Goal: Obtain resource: Download file/media

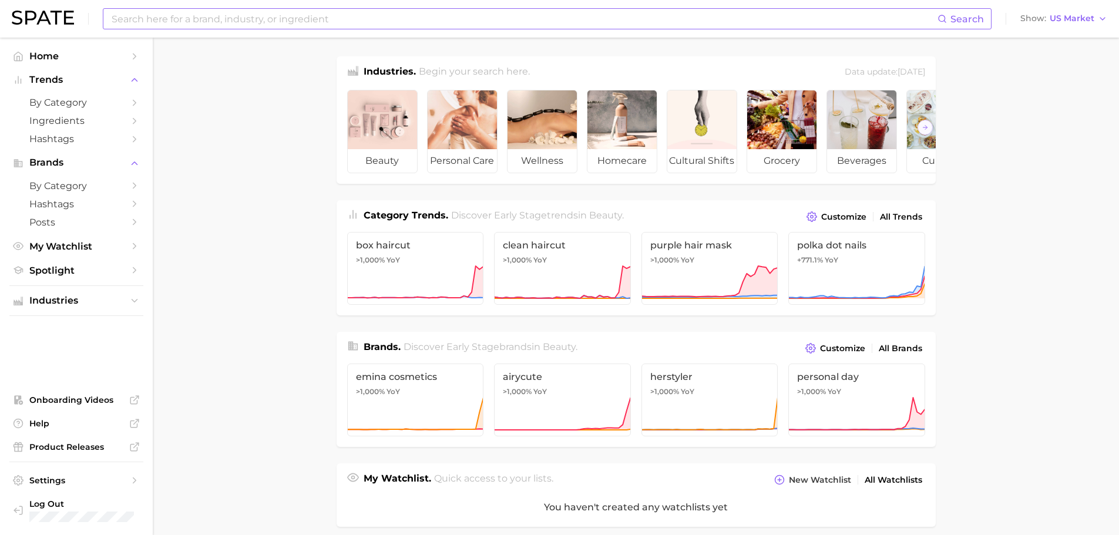
click at [234, 18] on input at bounding box center [523, 19] width 827 height 20
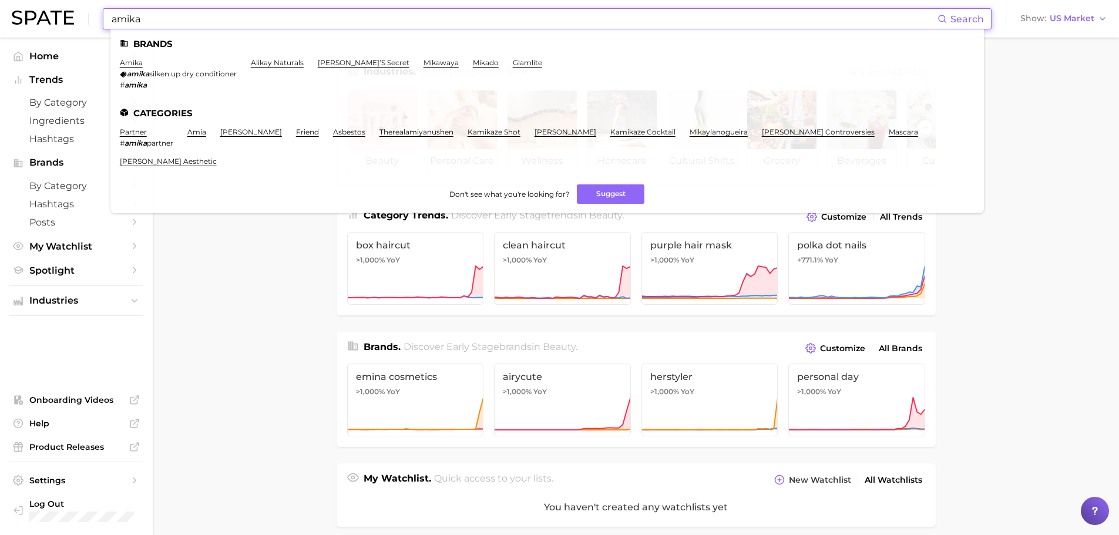
type input "amika"
click at [136, 67] on li "amika amika silken up dry conditioner # amika" at bounding box center [178, 73] width 117 height 31
click at [135, 62] on link "amika" at bounding box center [131, 62] width 23 height 9
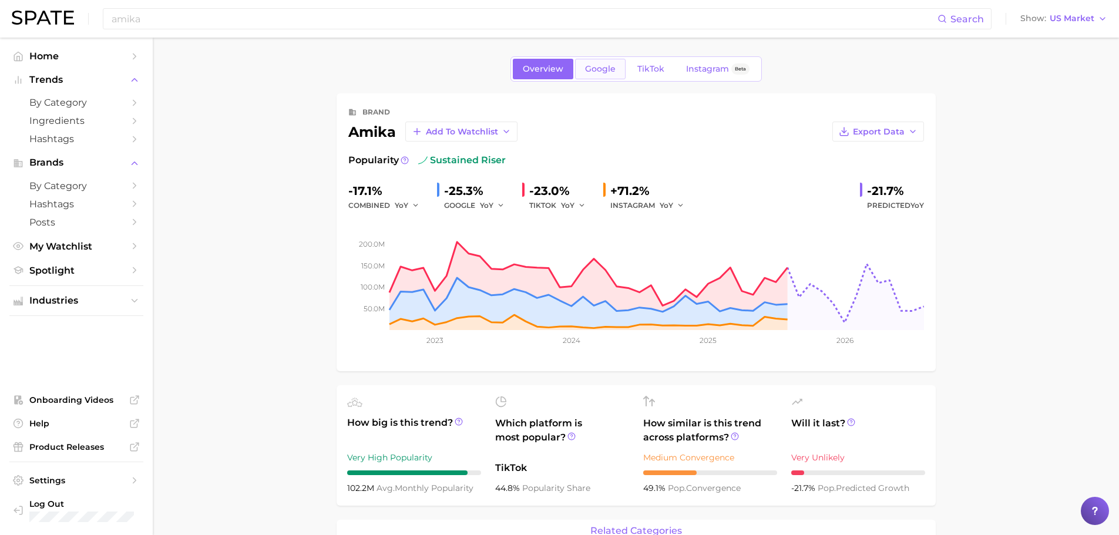
click at [601, 70] on span "Google" at bounding box center [600, 69] width 31 height 10
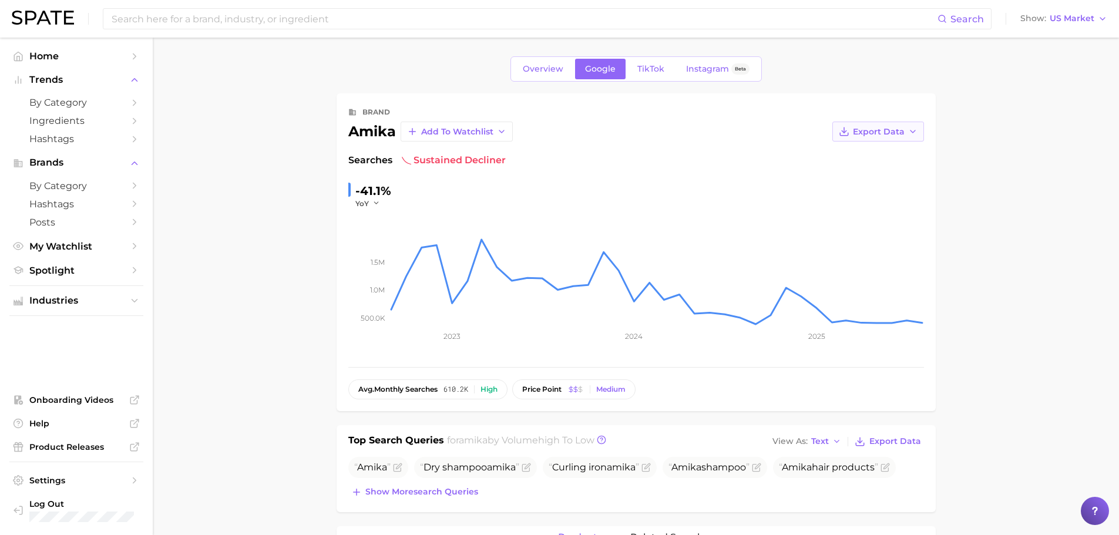
click at [890, 124] on button "Export Data" at bounding box center [879, 132] width 92 height 20
click at [878, 151] on span "Time Series CSV" at bounding box center [849, 154] width 69 height 10
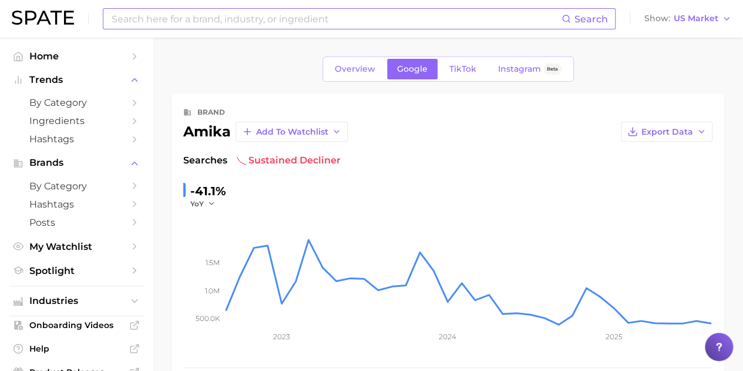
click at [235, 15] on input at bounding box center [335, 19] width 451 height 20
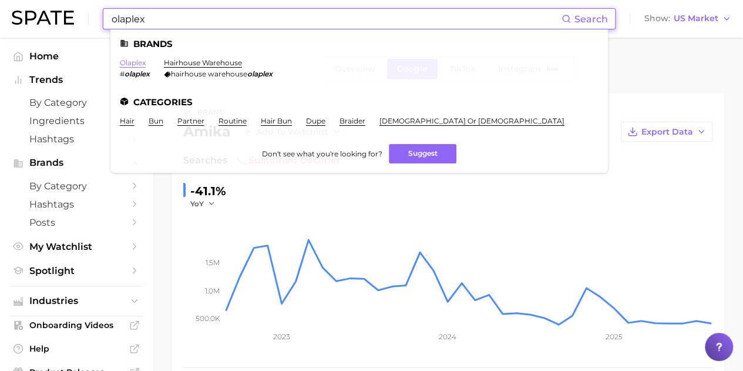
type input "olaplex"
click at [134, 62] on link "olaplex" at bounding box center [133, 62] width 26 height 9
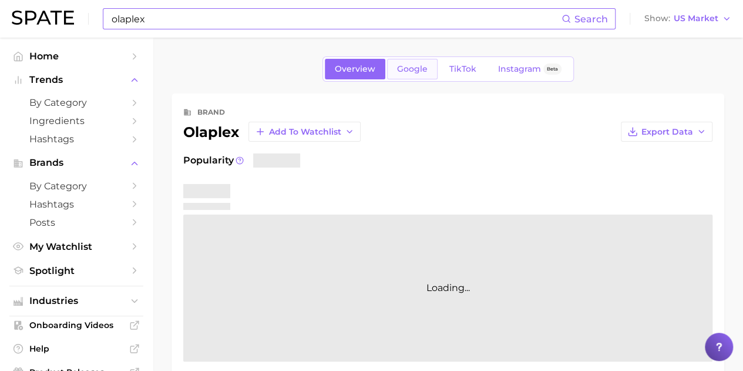
click at [427, 71] on span "Google" at bounding box center [412, 69] width 31 height 10
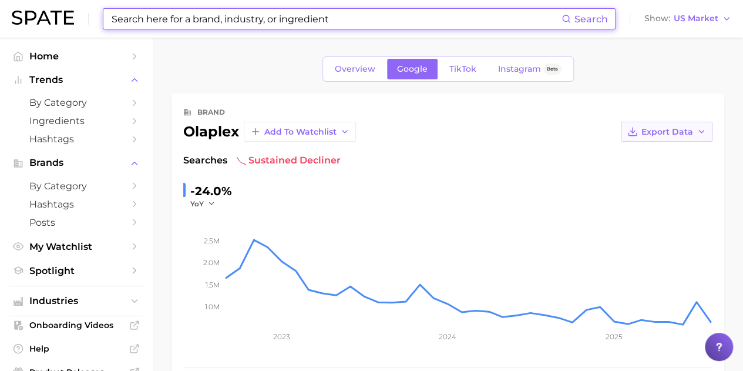
click at [650, 129] on span "Export Data" at bounding box center [668, 132] width 52 height 10
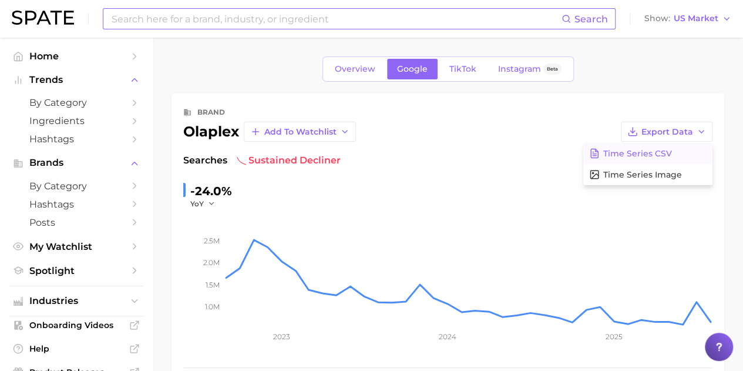
click at [660, 150] on span "Time Series CSV" at bounding box center [637, 154] width 69 height 10
click at [222, 11] on input at bounding box center [335, 19] width 451 height 20
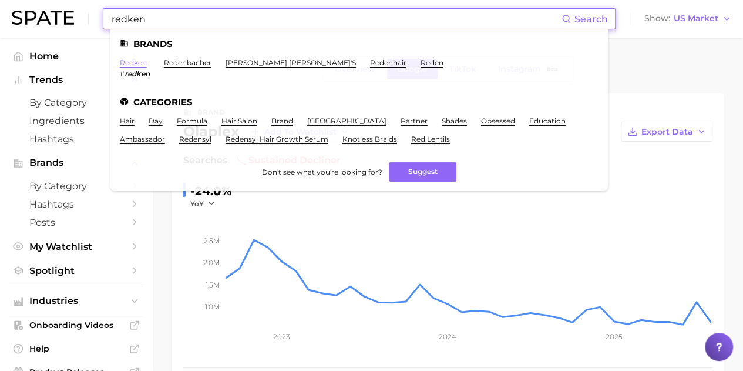
type input "redken"
click at [122, 61] on link "redken" at bounding box center [133, 62] width 27 height 9
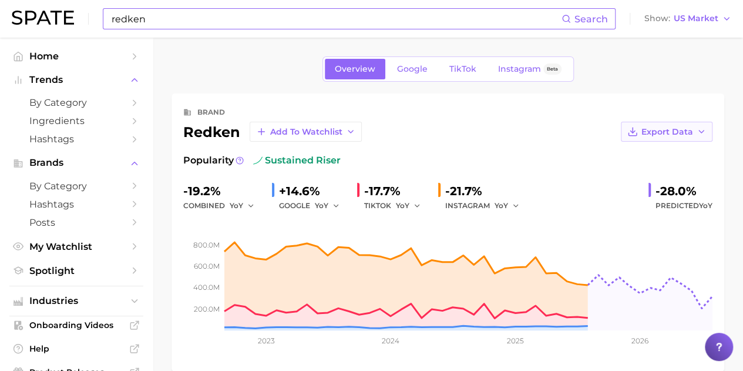
click at [648, 134] on span "Export Data" at bounding box center [668, 132] width 52 height 10
click at [658, 156] on span "Time Series CSV" at bounding box center [637, 154] width 69 height 10
click at [415, 64] on span "Google" at bounding box center [412, 69] width 31 height 10
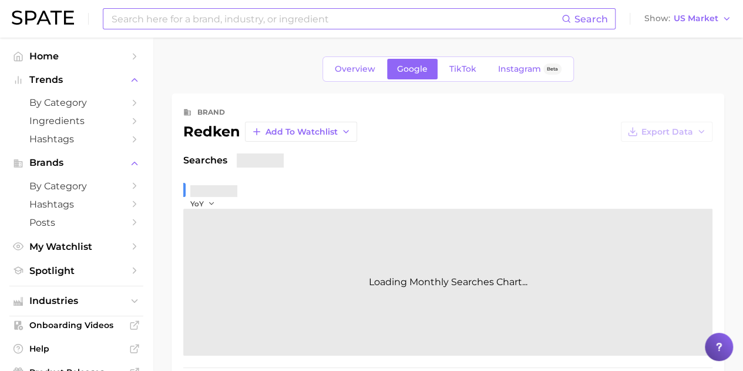
click at [655, 130] on span "Export Data" at bounding box center [668, 132] width 52 height 10
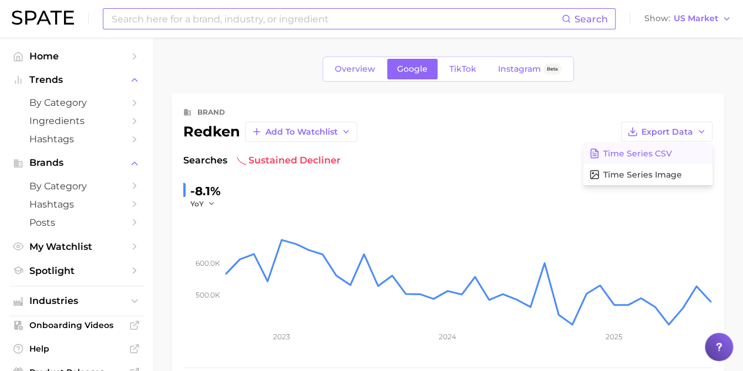
click at [660, 149] on span "Time Series CSV" at bounding box center [637, 154] width 69 height 10
click at [384, 14] on input at bounding box center [335, 19] width 451 height 20
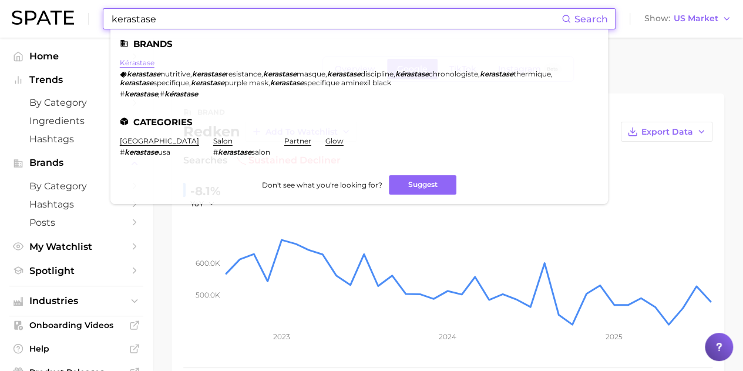
type input "kerastase"
click at [132, 60] on link "kérastase" at bounding box center [137, 62] width 35 height 9
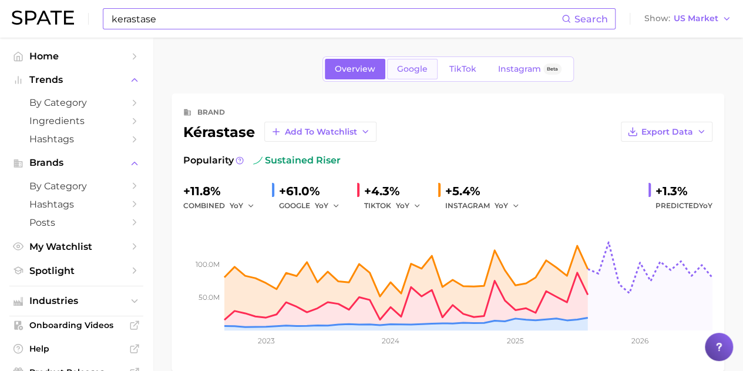
click at [407, 61] on link "Google" at bounding box center [412, 69] width 51 height 21
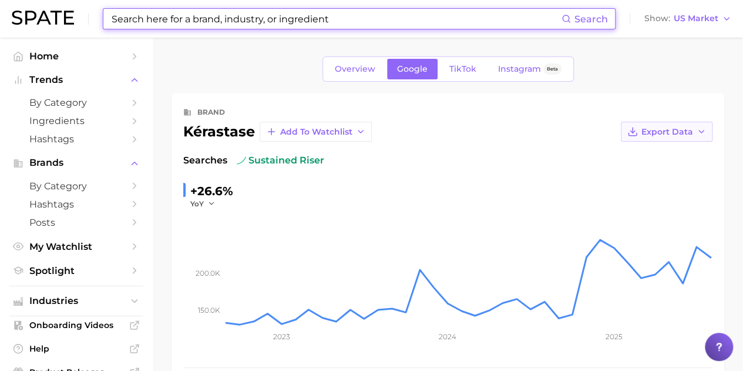
click at [660, 127] on span "Export Data" at bounding box center [668, 132] width 52 height 10
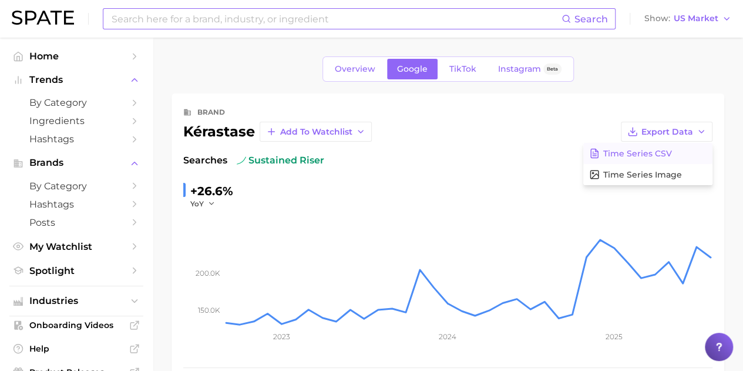
click at [652, 145] on button "Time Series CSV" at bounding box center [648, 153] width 129 height 21
click at [257, 15] on input at bounding box center [335, 19] width 451 height 20
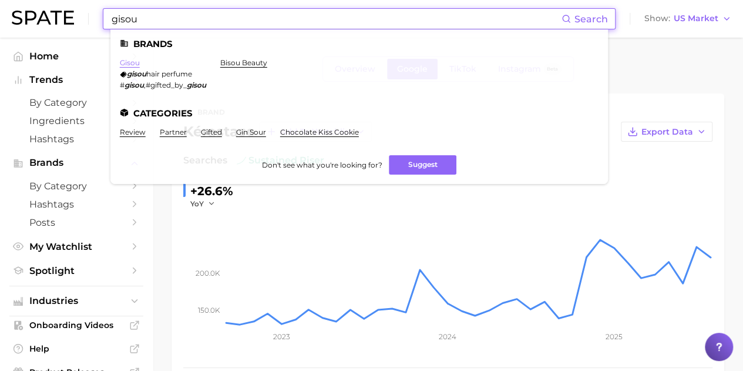
type input "gisou"
click at [129, 63] on link "gisou" at bounding box center [130, 62] width 20 height 9
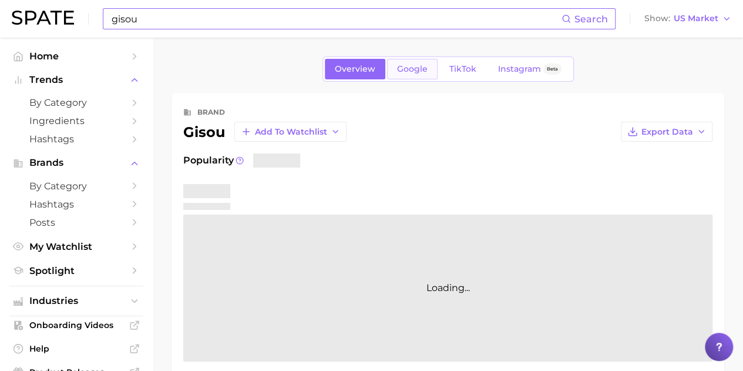
click at [404, 65] on span "Google" at bounding box center [412, 69] width 31 height 10
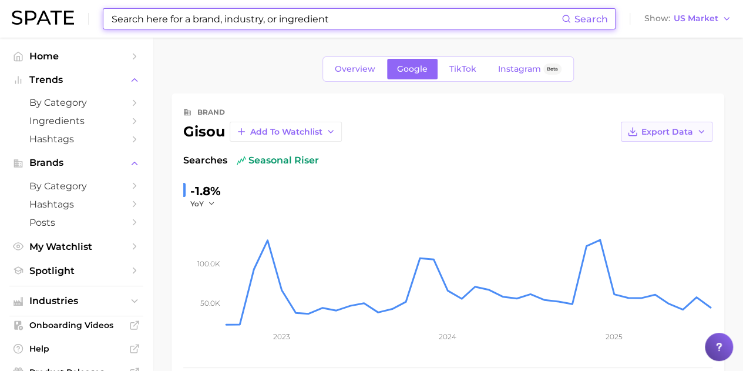
click at [643, 124] on button "Export Data" at bounding box center [667, 132] width 92 height 20
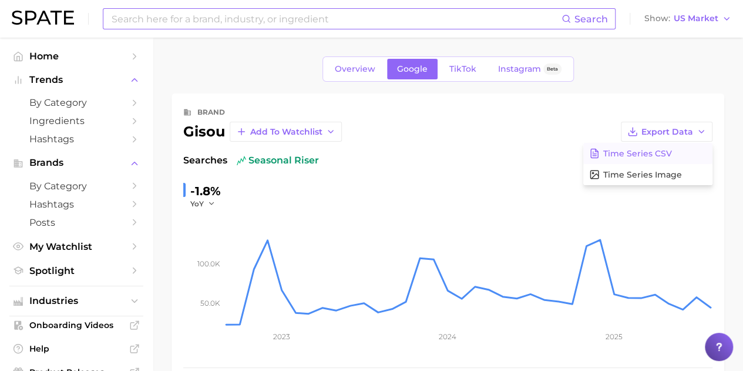
click at [645, 153] on span "Time Series CSV" at bounding box center [637, 154] width 69 height 10
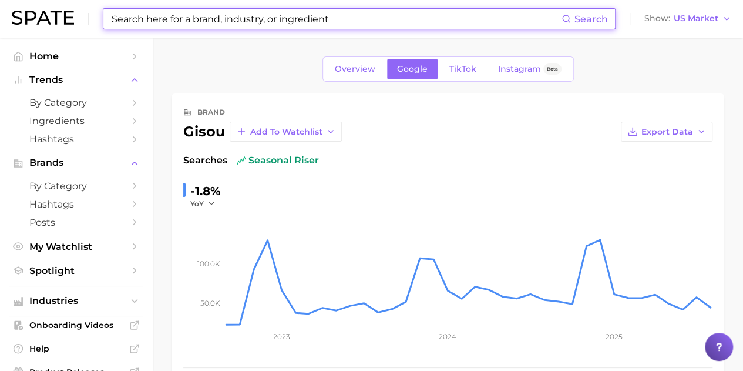
click at [309, 31] on div "Search Show US Market" at bounding box center [372, 19] width 720 height 38
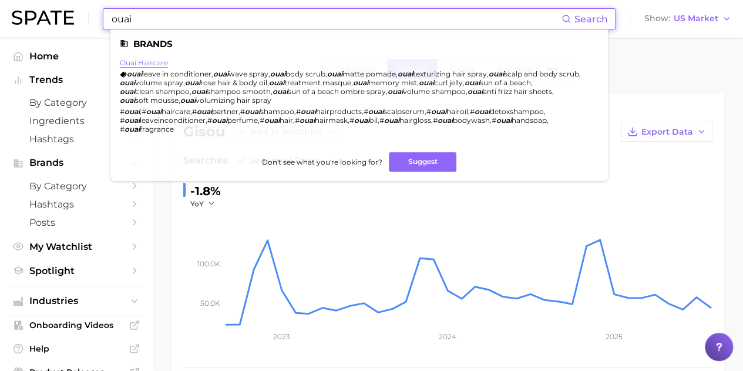
type input "ouai"
click at [157, 61] on link "ouai haircare" at bounding box center [144, 62] width 48 height 9
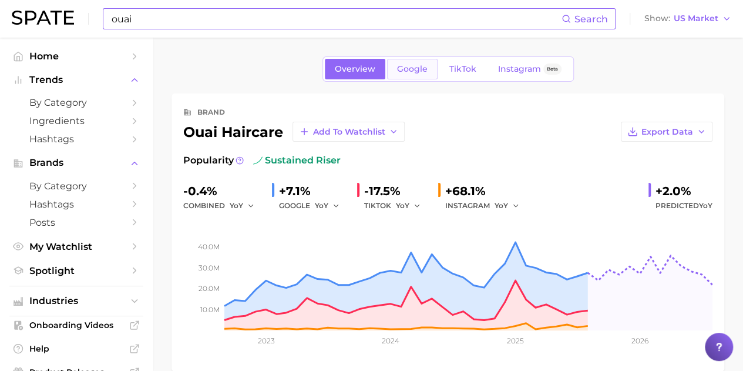
click at [412, 69] on span "Google" at bounding box center [412, 69] width 31 height 10
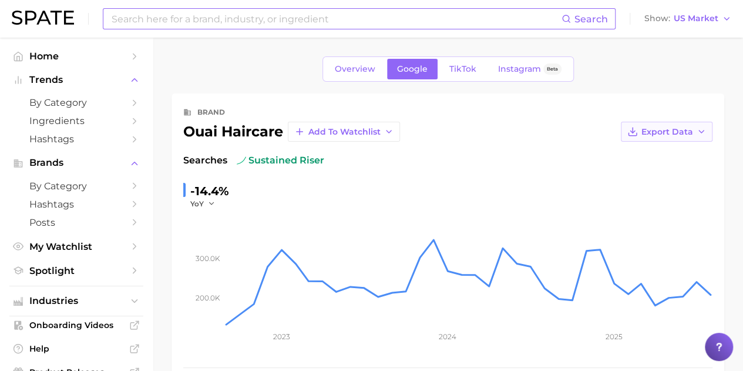
click at [649, 129] on span "Export Data" at bounding box center [668, 132] width 52 height 10
click at [661, 153] on span "Time Series CSV" at bounding box center [637, 154] width 69 height 10
click at [241, 18] on input at bounding box center [335, 19] width 451 height 20
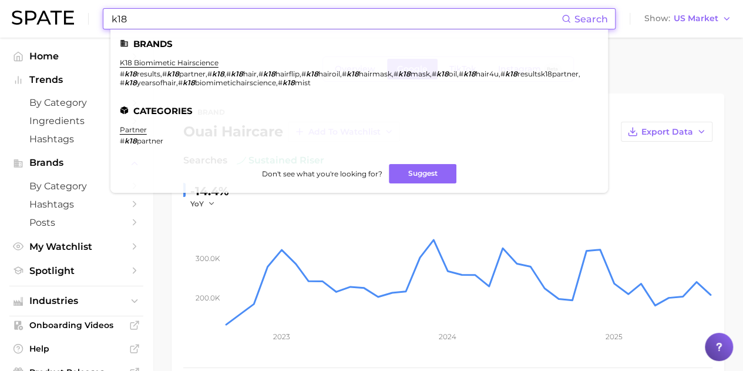
type input "k18"
click at [150, 57] on ul "Brands k18 biomimetic hairscience # k18 results , # k18 partner , # k18 , # k18…" at bounding box center [359, 110] width 498 height 163
click at [152, 62] on link "k18 biomimetic hairscience" at bounding box center [169, 62] width 99 height 9
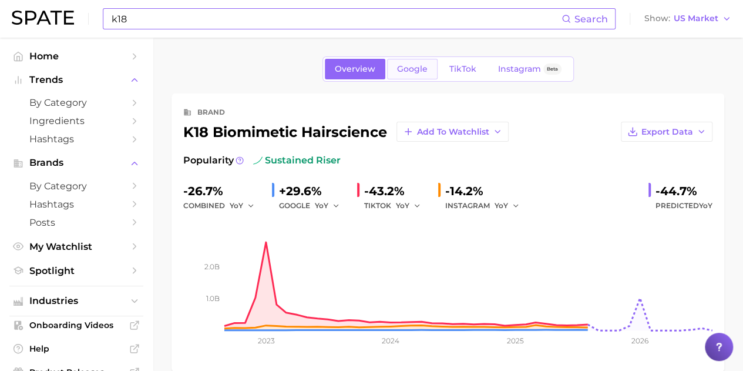
click at [420, 62] on link "Google" at bounding box center [412, 69] width 51 height 21
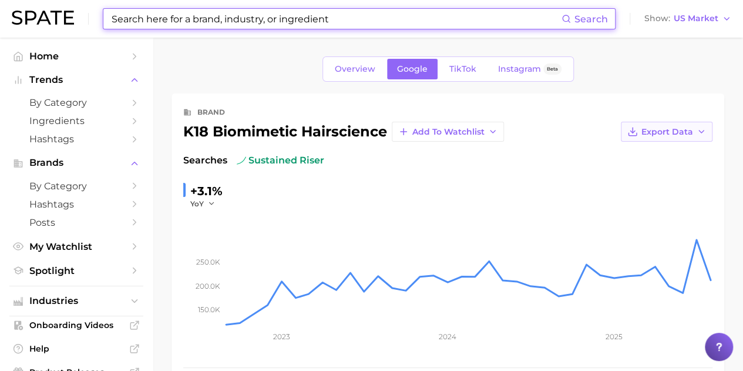
click at [643, 123] on button "Export Data" at bounding box center [667, 132] width 92 height 20
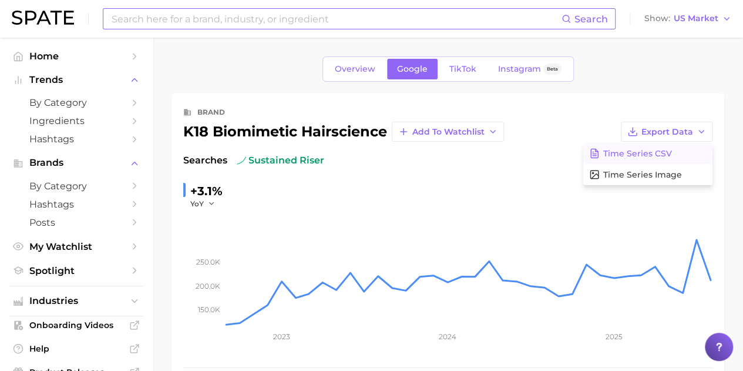
click at [638, 149] on span "Time Series CSV" at bounding box center [637, 154] width 69 height 10
click at [271, 18] on input at bounding box center [335, 19] width 451 height 20
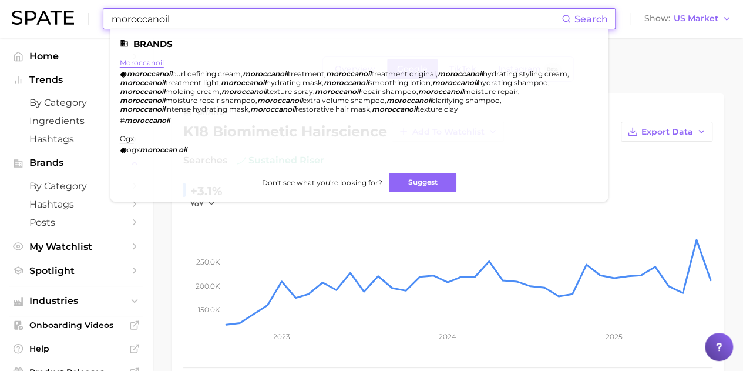
type input "moroccanoil"
click at [134, 59] on link "moroccanoil" at bounding box center [142, 62] width 44 height 9
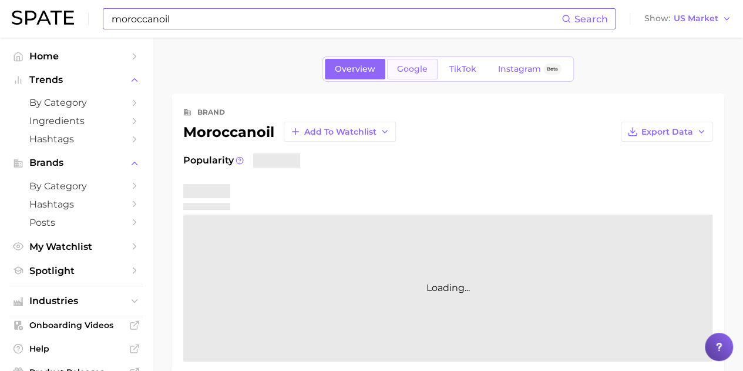
click at [411, 66] on span "Google" at bounding box center [412, 69] width 31 height 10
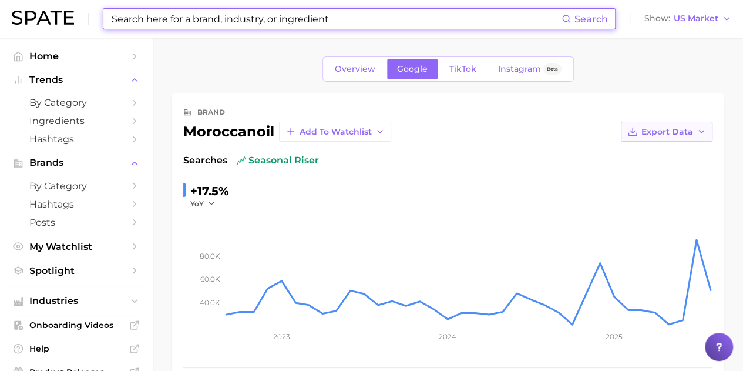
click at [652, 135] on span "Export Data" at bounding box center [668, 132] width 52 height 10
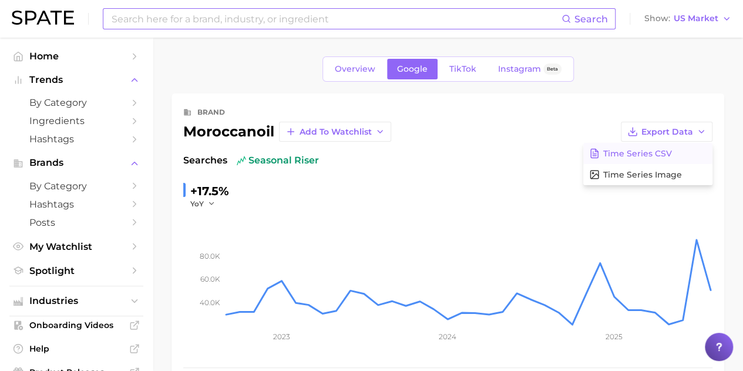
click at [663, 149] on span "Time Series CSV" at bounding box center [637, 154] width 69 height 10
click at [192, 24] on input at bounding box center [335, 19] width 451 height 20
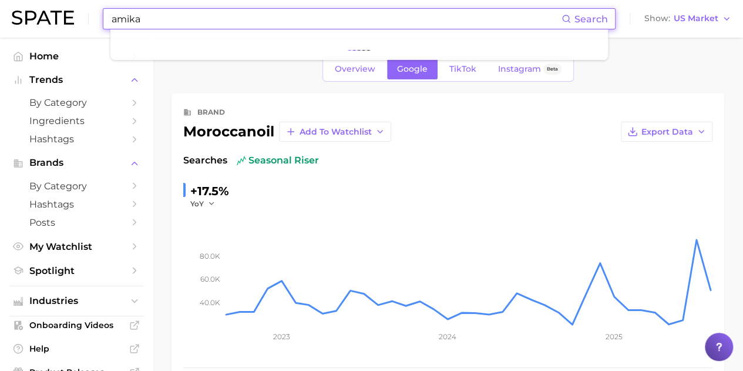
click at [173, 21] on input "amika" at bounding box center [335, 19] width 451 height 20
type input "a"
type input "amika"
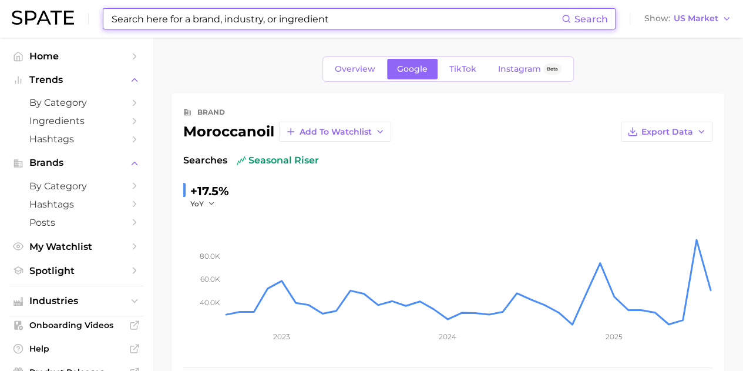
click at [176, 19] on input at bounding box center [335, 19] width 451 height 20
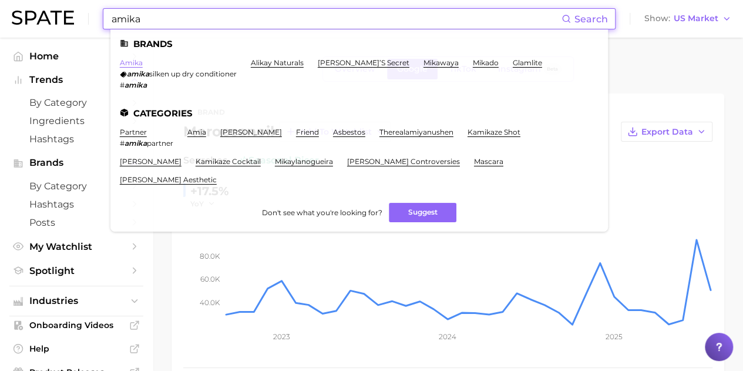
type input "amika"
click at [131, 61] on link "amika" at bounding box center [131, 62] width 23 height 9
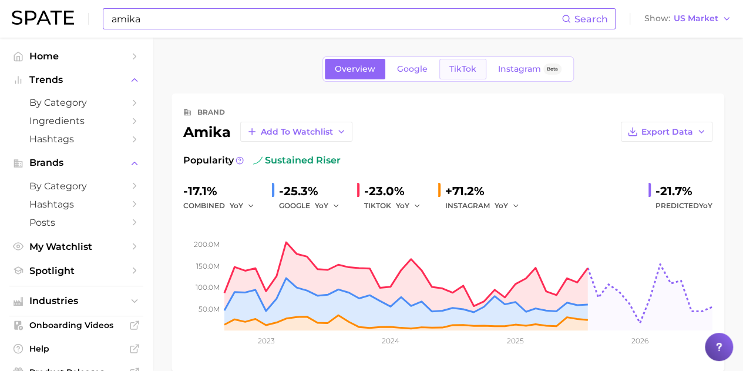
click at [464, 68] on span "TikTok" at bounding box center [463, 69] width 27 height 10
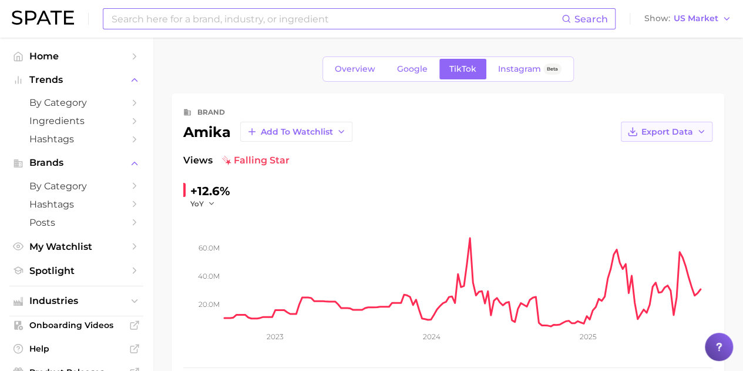
click at [650, 123] on button "Export Data" at bounding box center [667, 132] width 92 height 20
click at [654, 152] on span "Time Series CSV" at bounding box center [637, 154] width 69 height 10
